Goal: Information Seeking & Learning: Learn about a topic

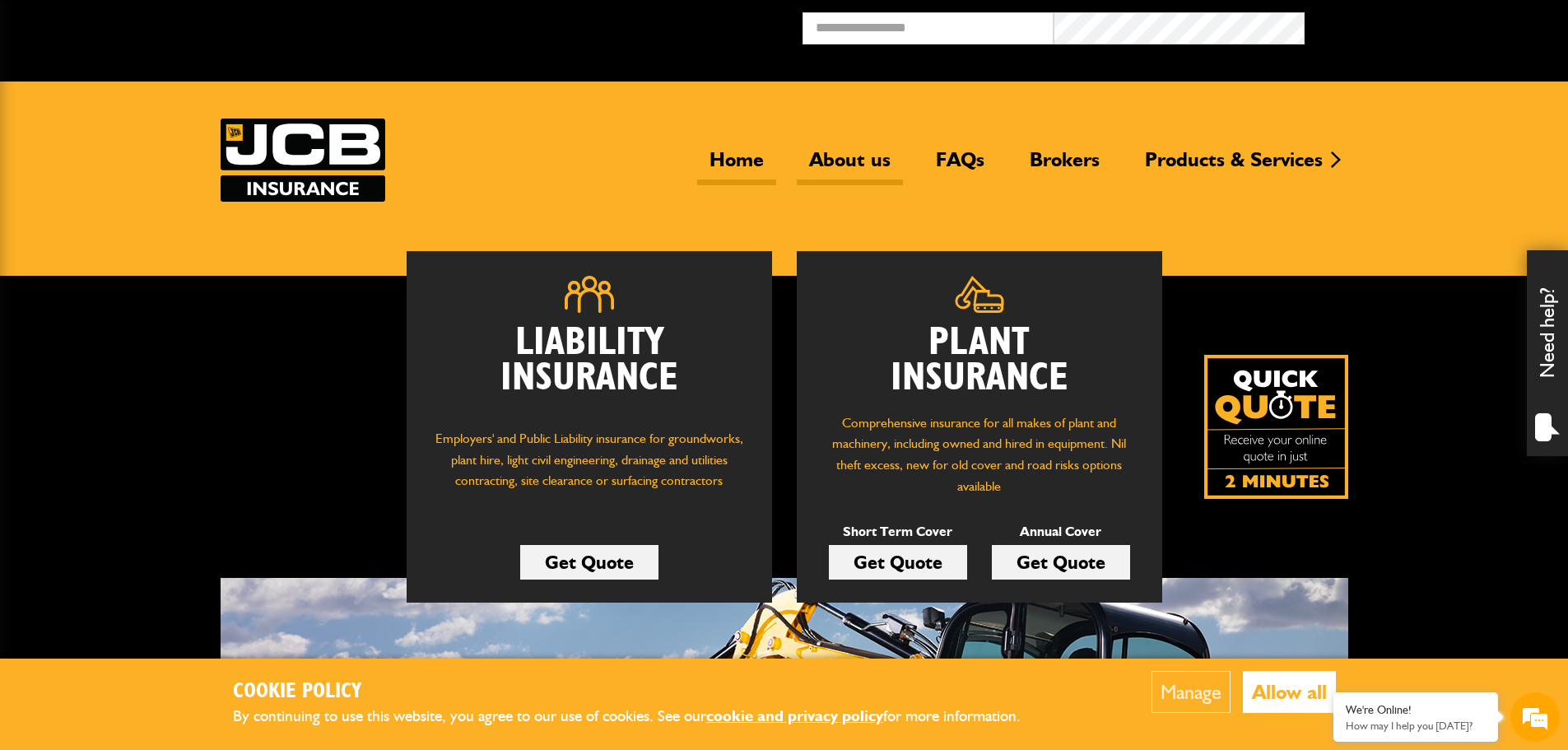
click at [858, 157] on link "About us" at bounding box center [849, 166] width 106 height 38
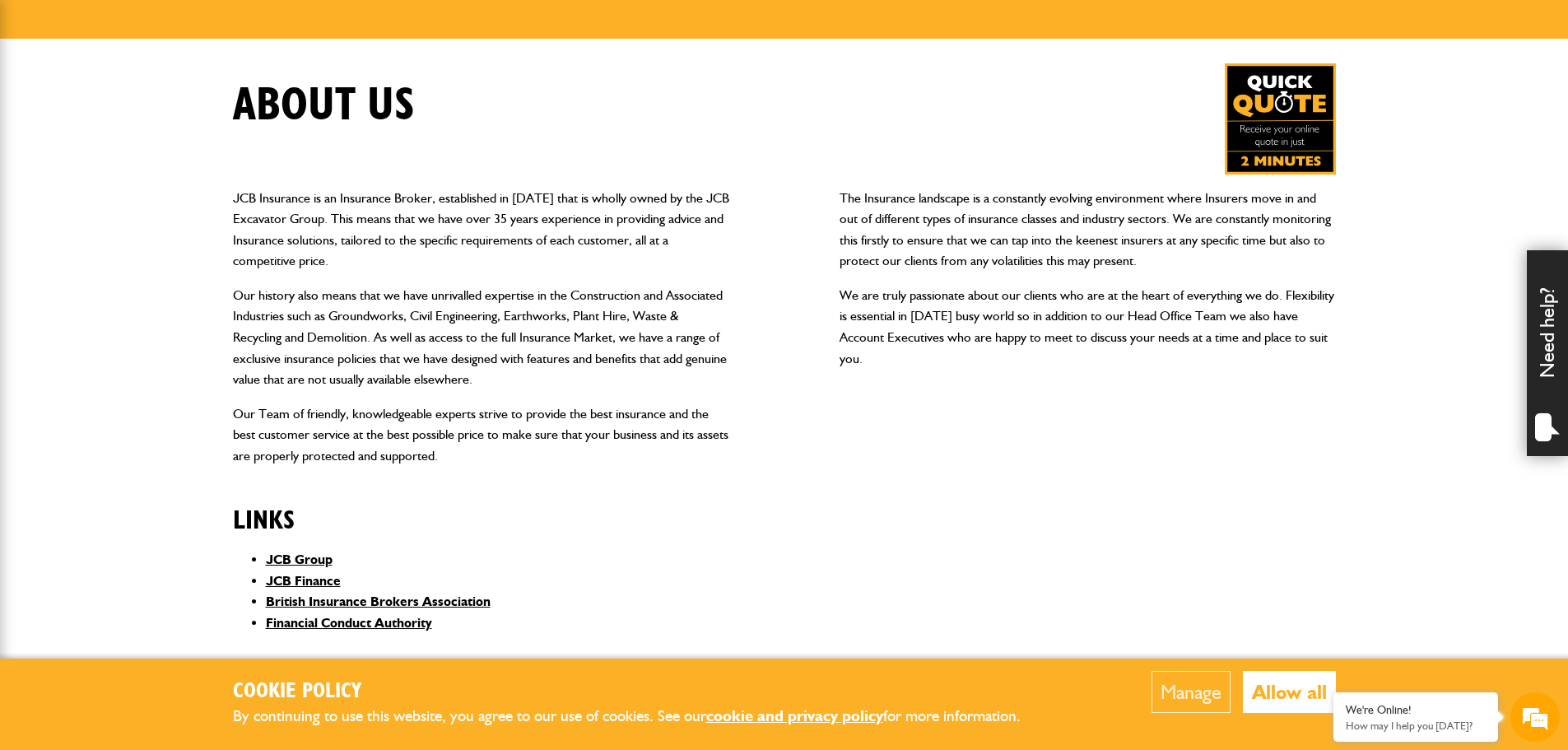
scroll to position [223, 0]
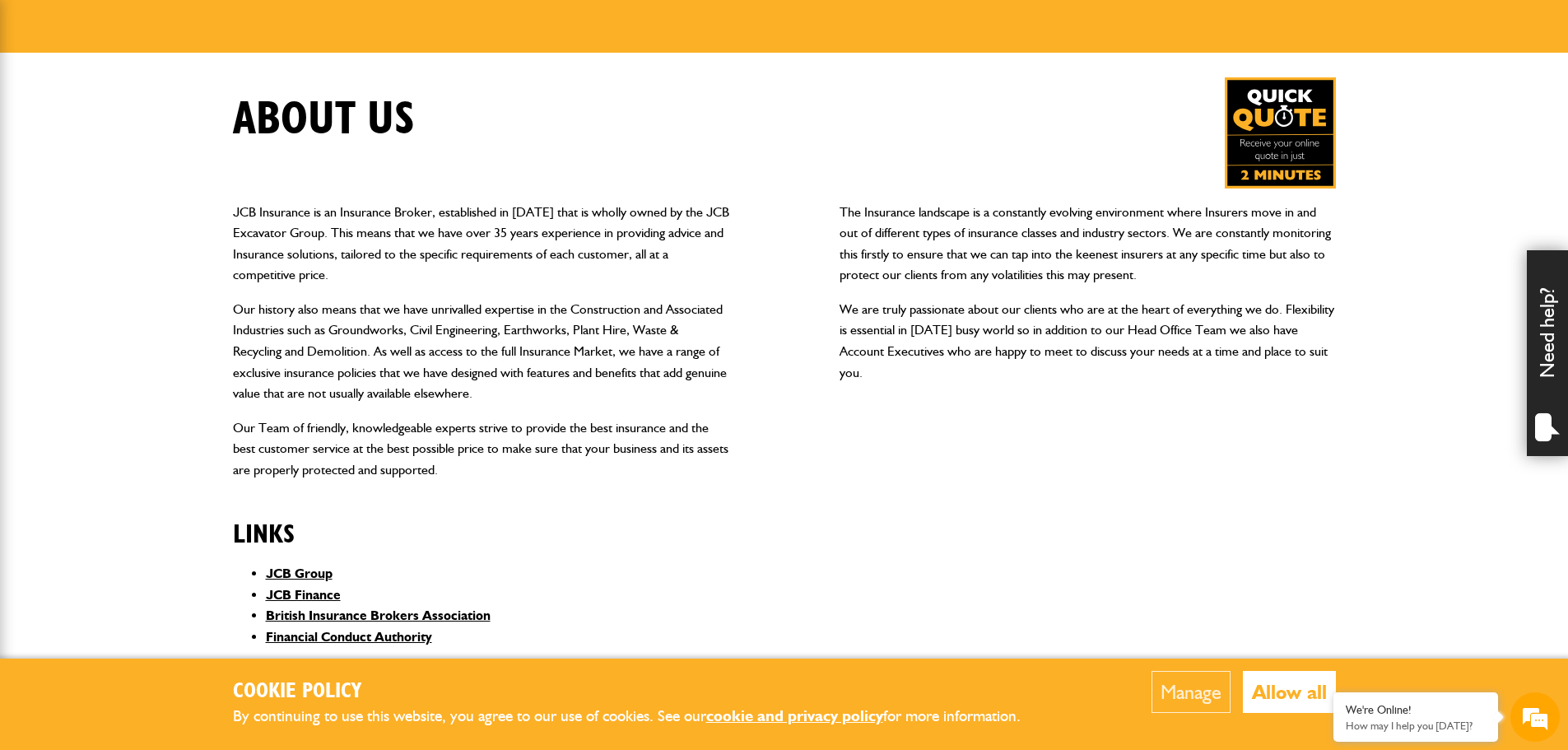
click at [149, 456] on body "Cookie Policy By continuing to use this website, you agree to our use of cookie…" at bounding box center [784, 511] width 1568 height 1467
drag, startPoint x: 1232, startPoint y: 449, endPoint x: 1044, endPoint y: 371, distance: 203.5
click at [1231, 450] on div "The Insurance landscape is a constantly evolving environment where Insurers mov…" at bounding box center [1087, 341] width 497 height 306
drag, startPoint x: 121, startPoint y: 178, endPoint x: 738, endPoint y: 210, distance: 617.8
click at [129, 180] on body "Cookie Policy By continuing to use this website, you agree to our use of cookie…" at bounding box center [784, 511] width 1568 height 1467
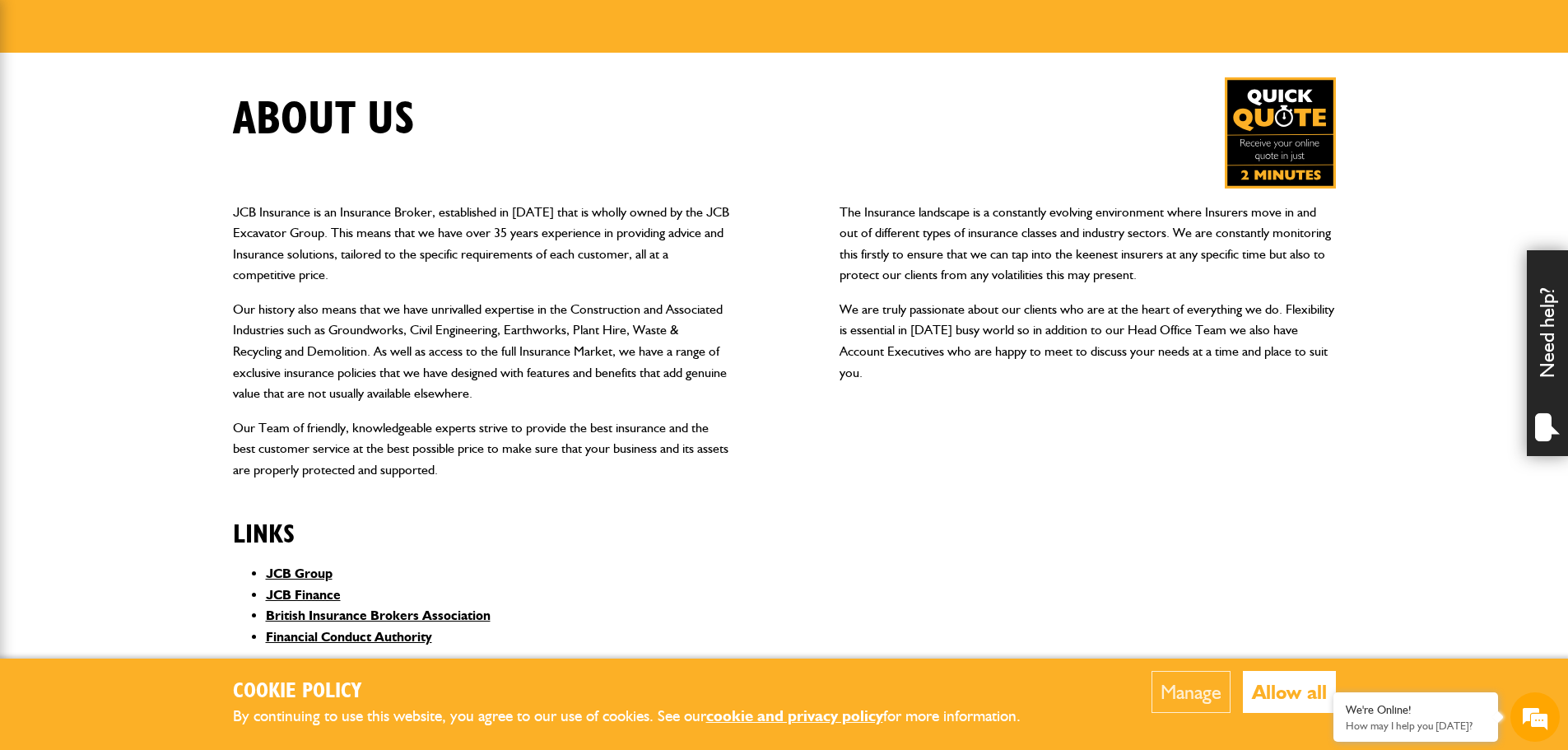
click at [749, 212] on div "JCB Insurance is an Insurance Broker, established in [DATE] that is wholly owne…" at bounding box center [784, 341] width 1102 height 306
click at [776, 229] on div "JCB Insurance is an Insurance Broker, established in [DATE] that is wholly owne…" at bounding box center [784, 341] width 1102 height 306
click at [776, 208] on div "JCB Insurance is an Insurance Broker, established in [DATE] that is wholly owne…" at bounding box center [784, 341] width 1102 height 306
click at [771, 230] on div "JCB Insurance is an Insurance Broker, established in [DATE] that is wholly owne…" at bounding box center [784, 341] width 1102 height 306
click at [771, 255] on div "JCB Insurance is an Insurance Broker, established in [DATE] that is wholly owne…" at bounding box center [784, 341] width 1102 height 306
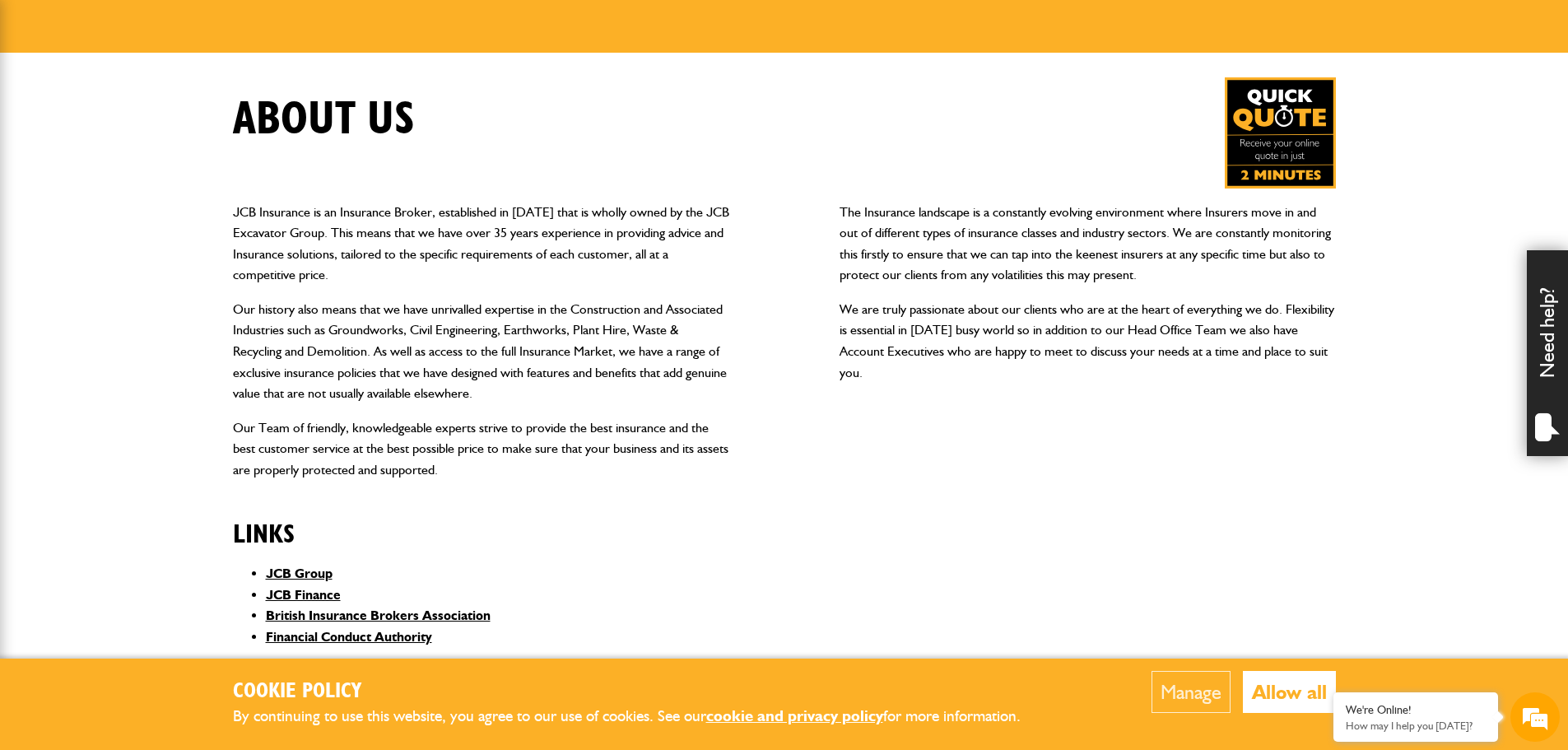
click at [775, 224] on div "JCB Insurance is an Insurance Broker, established in [DATE] that is wholly owne…" at bounding box center [784, 341] width 1102 height 306
click at [778, 213] on div "JCB Insurance is an Insurance Broker, established in [DATE] that is wholly owne…" at bounding box center [784, 341] width 1102 height 306
drag, startPoint x: 777, startPoint y: 231, endPoint x: 762, endPoint y: 254, distance: 27.5
click at [776, 232] on div "JCB Insurance is an Insurance Broker, established in [DATE] that is wholly owne…" at bounding box center [784, 341] width 1102 height 306
click at [762, 254] on div "JCB Insurance is an Insurance Broker, established in [DATE] that is wholly owne…" at bounding box center [784, 341] width 1102 height 306
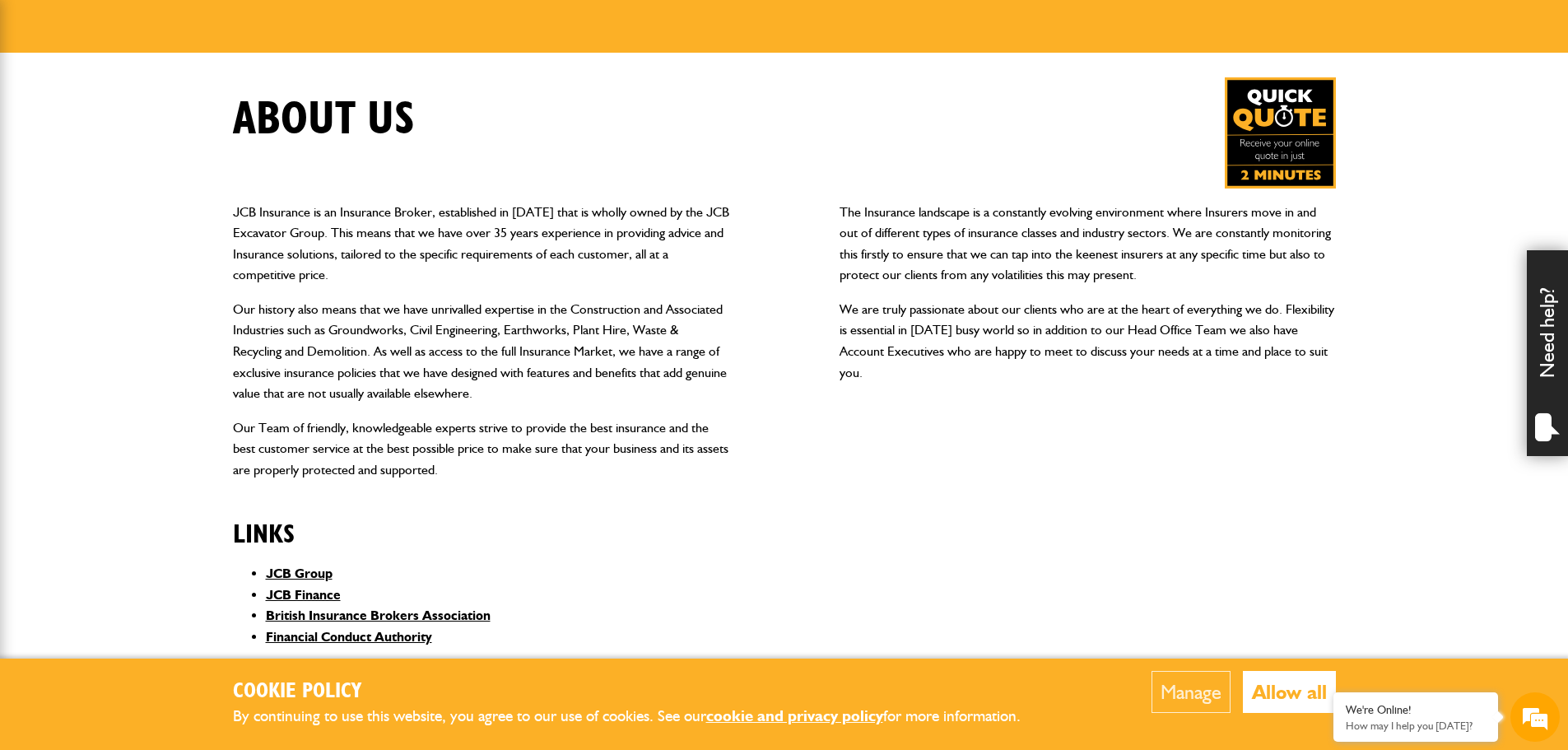
click at [199, 177] on body "Cookie Policy By continuing to use this website, you agree to our use of cookie…" at bounding box center [784, 511] width 1568 height 1467
drag, startPoint x: 460, startPoint y: 562, endPoint x: 413, endPoint y: 559, distance: 47.1
click at [457, 562] on div "Links JCB Group JCB Finance British Insurance Brokers Association Financial Con…" at bounding box center [481, 578] width 497 height 167
click at [182, 546] on body "Cookie Policy By continuing to use this website, you agree to our use of cookie…" at bounding box center [784, 511] width 1568 height 1467
drag, startPoint x: 367, startPoint y: 550, endPoint x: 338, endPoint y: 551, distance: 29.0
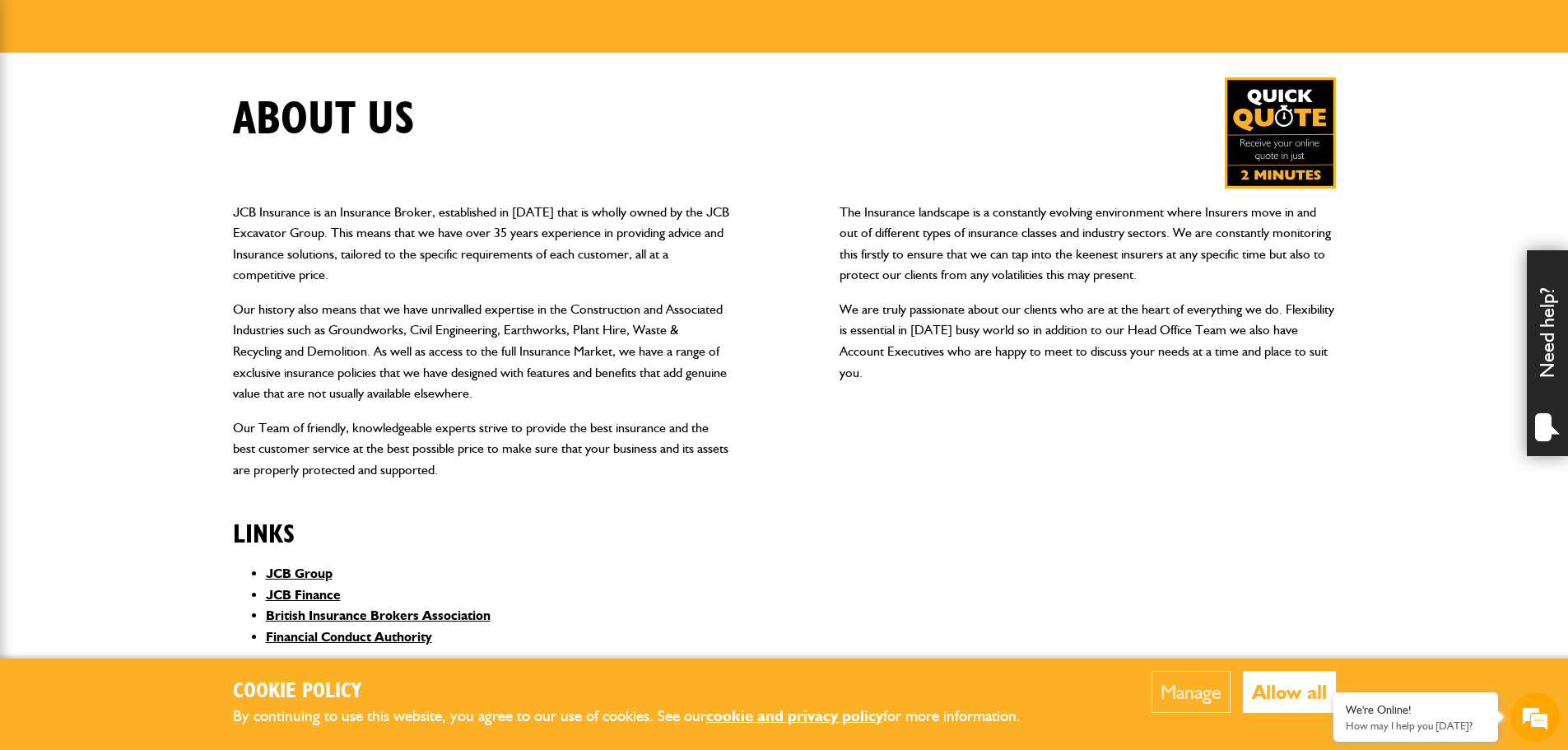
click at [365, 550] on h2 "Links" at bounding box center [481, 522] width 497 height 56
click at [192, 555] on body "Cookie Policy By continuing to use this website, you agree to our use of cookie…" at bounding box center [784, 511] width 1568 height 1467
click at [383, 561] on div "Links JCB Group JCB Finance British Insurance Brokers Association Financial Con…" at bounding box center [481, 578] width 497 height 167
click at [645, 536] on h2 "Links" at bounding box center [481, 522] width 497 height 56
